Goal: Task Accomplishment & Management: Manage account settings

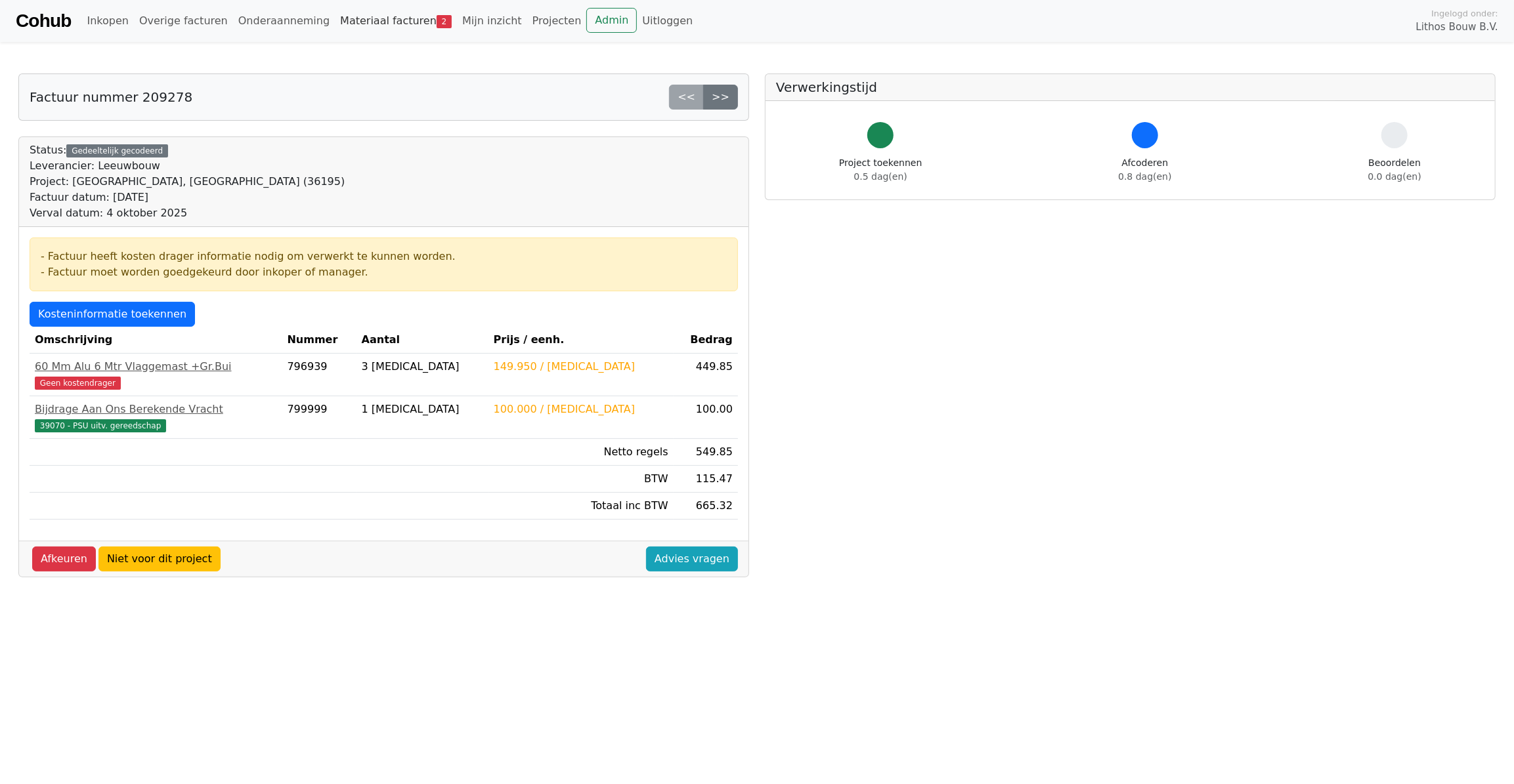
click at [368, 18] on link "Materiaal facturen 2" at bounding box center [396, 21] width 122 height 26
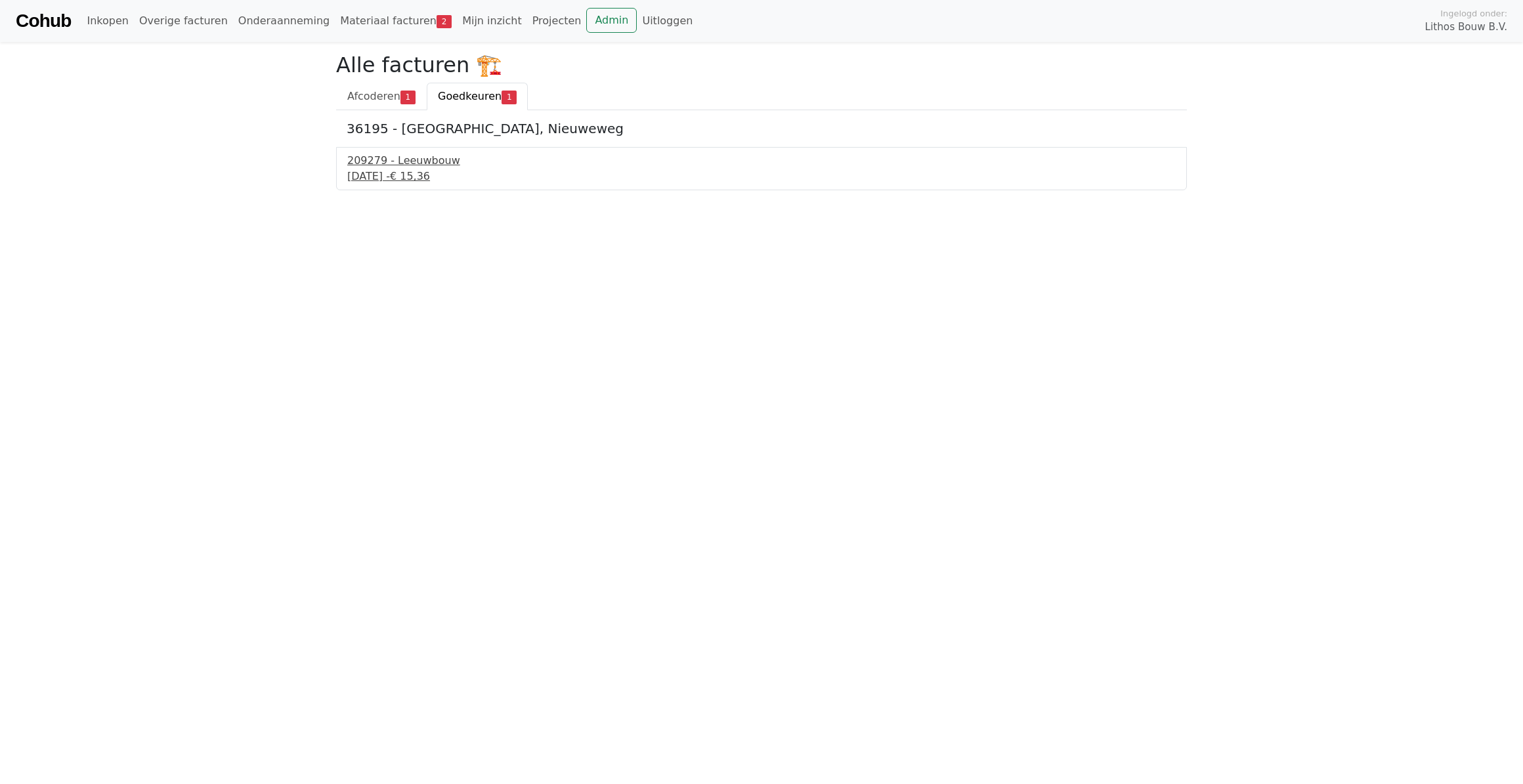
click at [409, 167] on div "209279 - Leeuwbouw" at bounding box center [761, 160] width 828 height 16
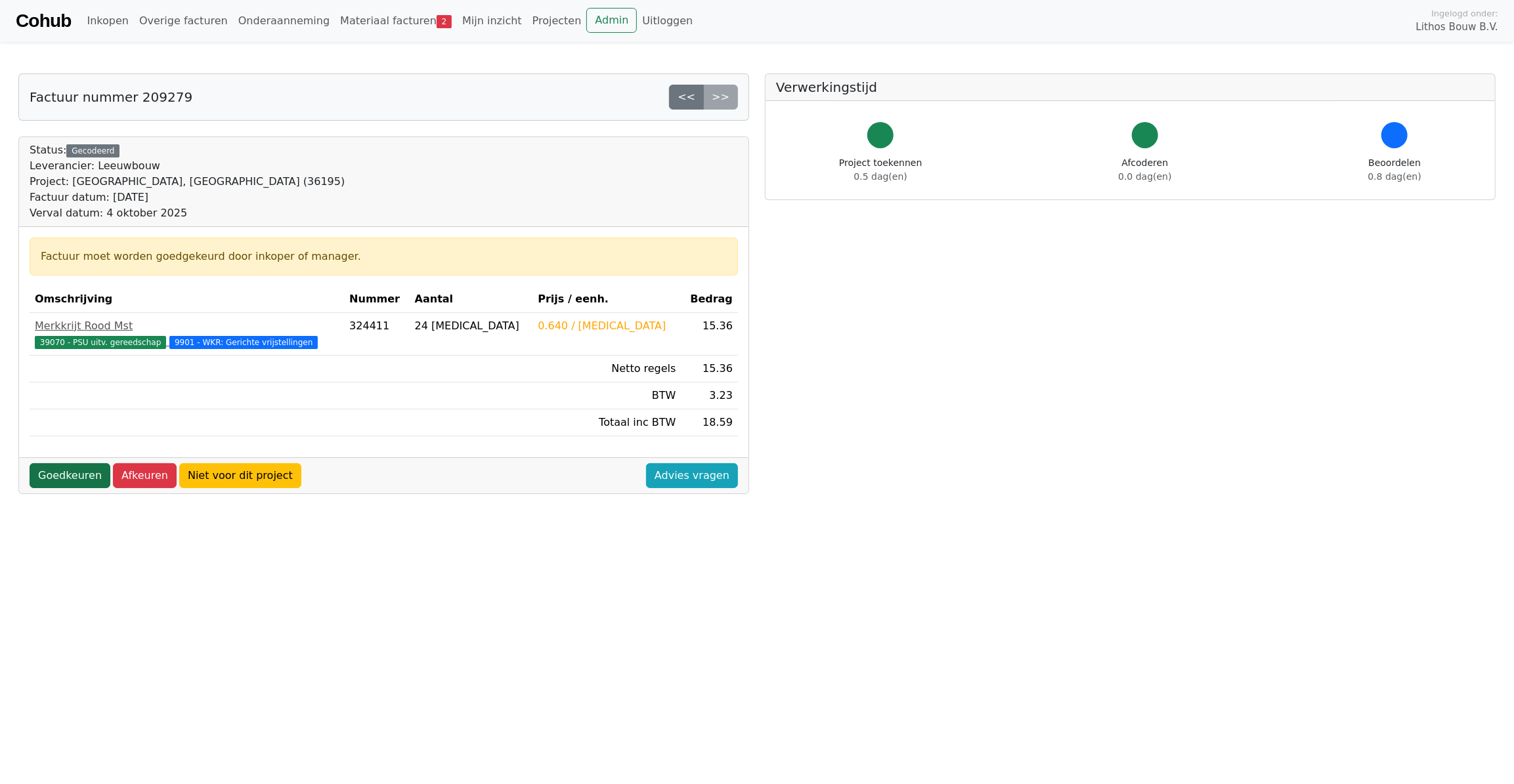
click at [55, 471] on link "Goedkeuren" at bounding box center [69, 476] width 81 height 25
